Goal: Check status: Check status

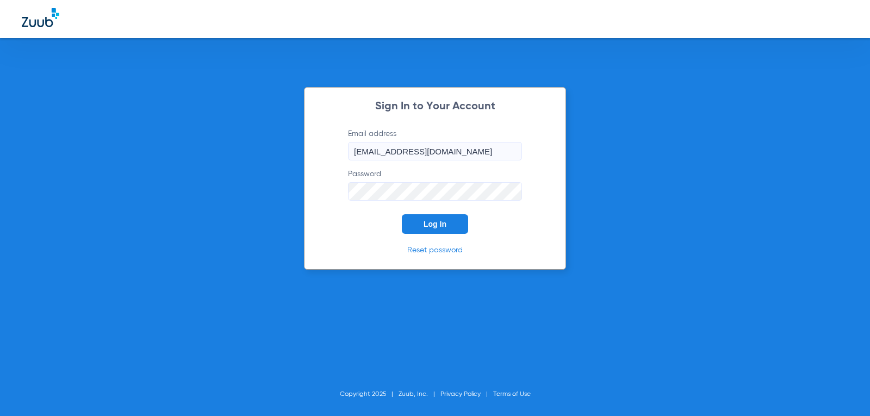
click at [439, 225] on span "Log In" at bounding box center [435, 224] width 23 height 9
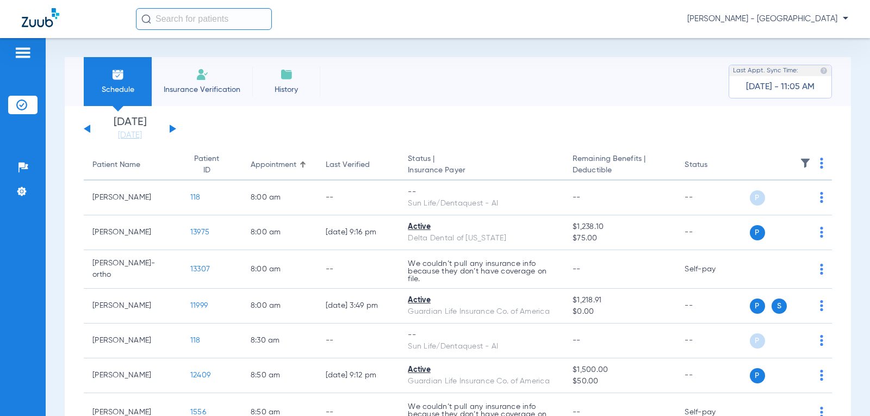
click at [171, 127] on button at bounding box center [173, 129] width 7 height 8
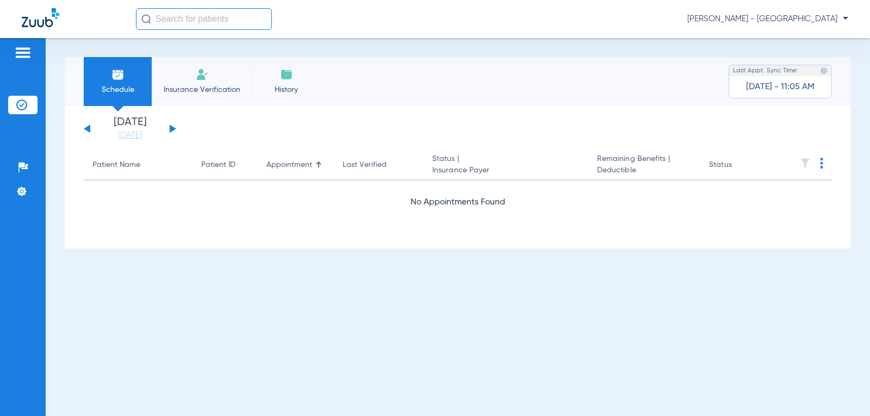
click at [171, 127] on button at bounding box center [173, 129] width 7 height 8
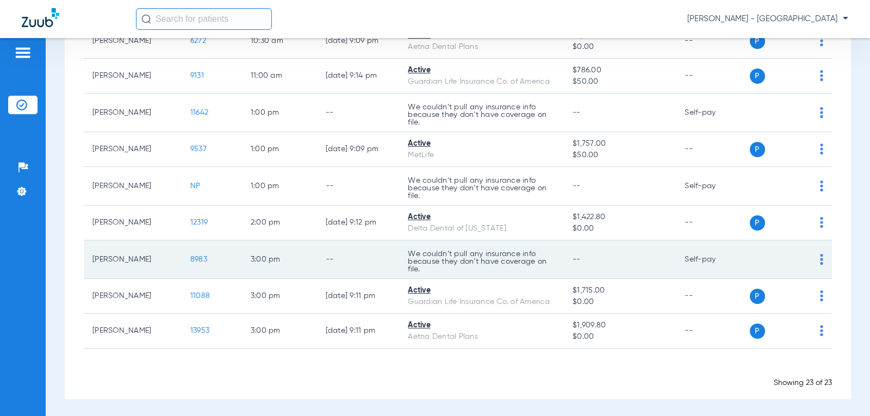
scroll to position [669, 0]
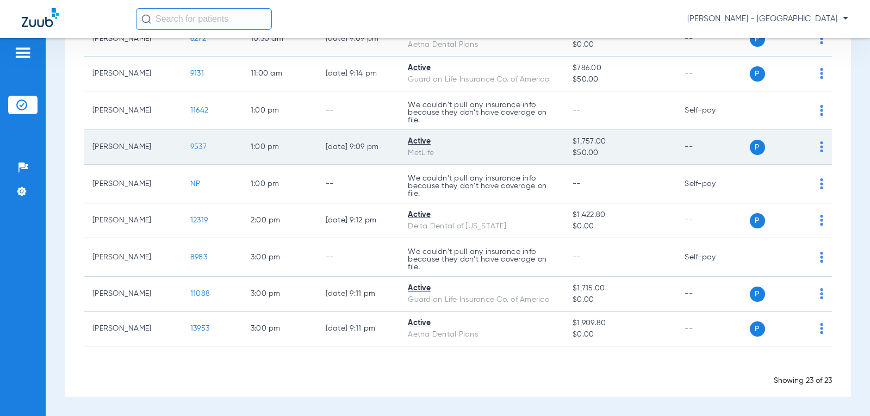
drag, startPoint x: 490, startPoint y: 141, endPoint x: 503, endPoint y: 135, distance: 14.6
click at [490, 141] on div "Active" at bounding box center [481, 141] width 147 height 11
